Goal: Task Accomplishment & Management: Complete application form

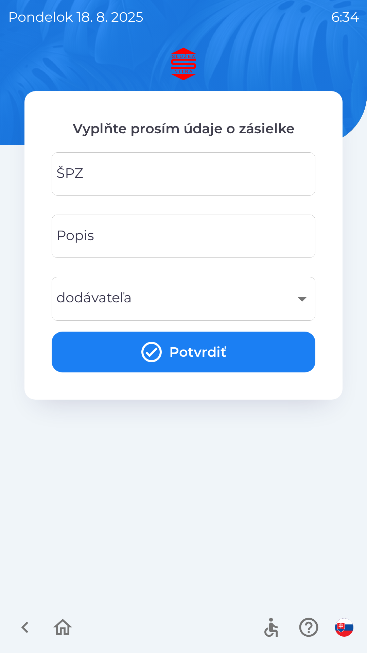
click at [183, 173] on input "ŠPZ" at bounding box center [184, 173] width 248 height 27
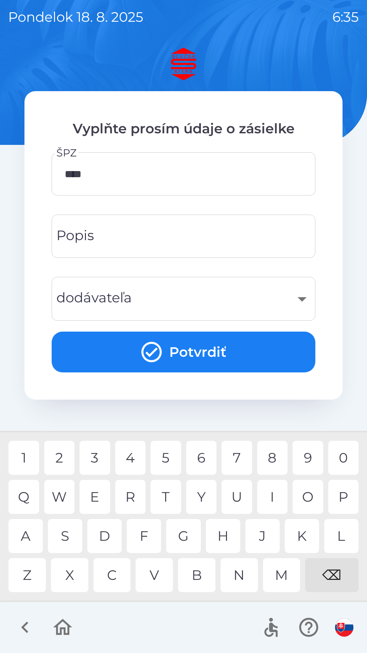
click at [273, 456] on div "8" at bounding box center [272, 458] width 31 height 34
click at [27, 459] on div "1" at bounding box center [23, 458] width 31 height 34
click at [116, 575] on div "C" at bounding box center [111, 575] width 37 height 34
type input "*******"
click at [302, 299] on div "​" at bounding box center [184, 299] width 248 height 28
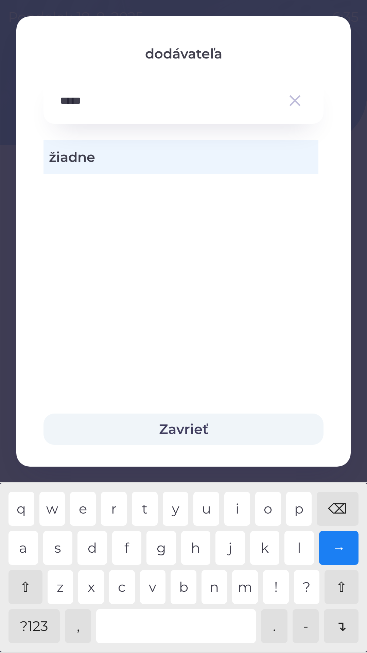
click at [300, 509] on div "p" at bounding box center [299, 509] width 26 height 34
click at [22, 547] on div "a" at bounding box center [23, 548] width 30 height 34
type input "********"
click at [267, 547] on div "k" at bounding box center [265, 548] width 30 height 34
click at [203, 425] on button "Zavrieť" at bounding box center [184, 428] width 280 height 31
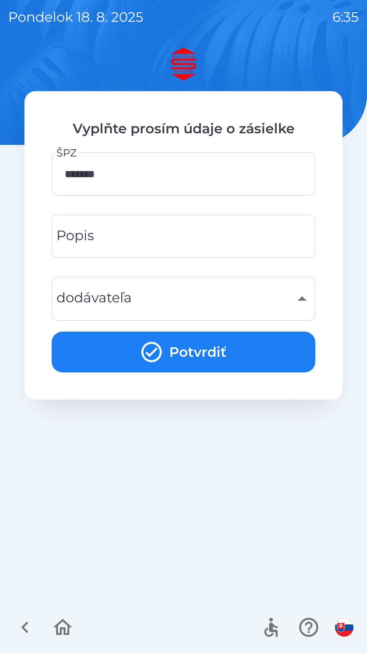
click at [302, 295] on div "​" at bounding box center [184, 299] width 248 height 28
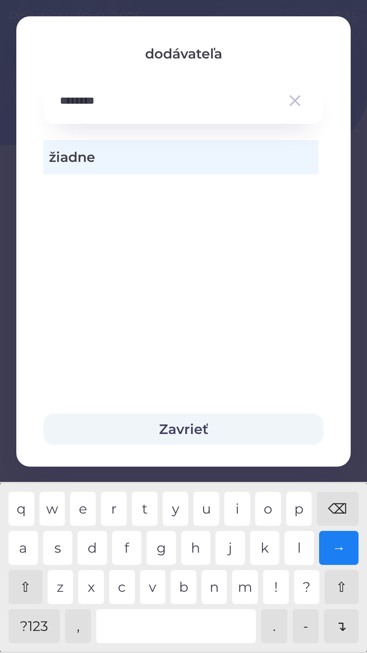
click at [295, 101] on icon "button" at bounding box center [295, 100] width 11 height 11
